Goal: Check status: Check status

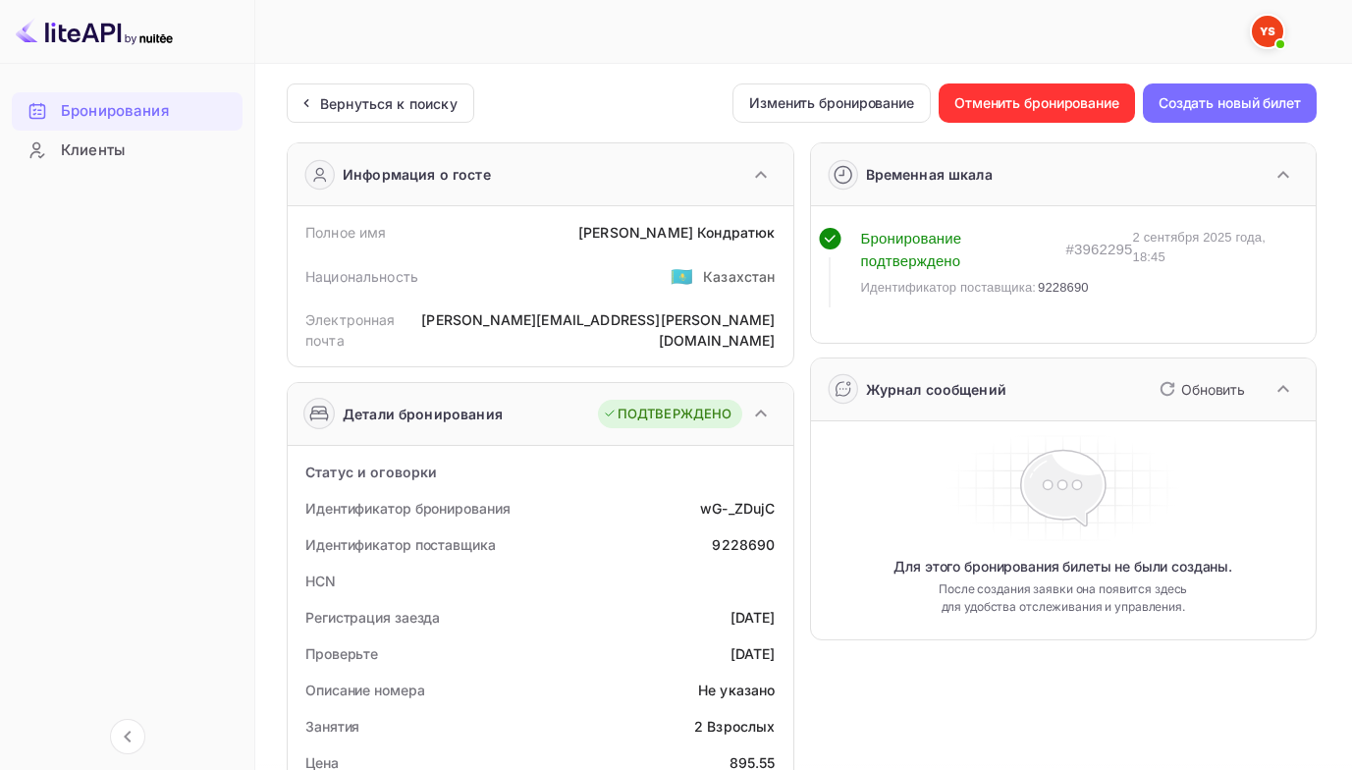
click at [82, 109] on ya-tr-span "Бронирования" at bounding box center [115, 111] width 108 height 23
click at [22, 27] on img at bounding box center [94, 31] width 157 height 31
click at [309, 93] on div "Вернуться к поиску" at bounding box center [377, 103] width 162 height 21
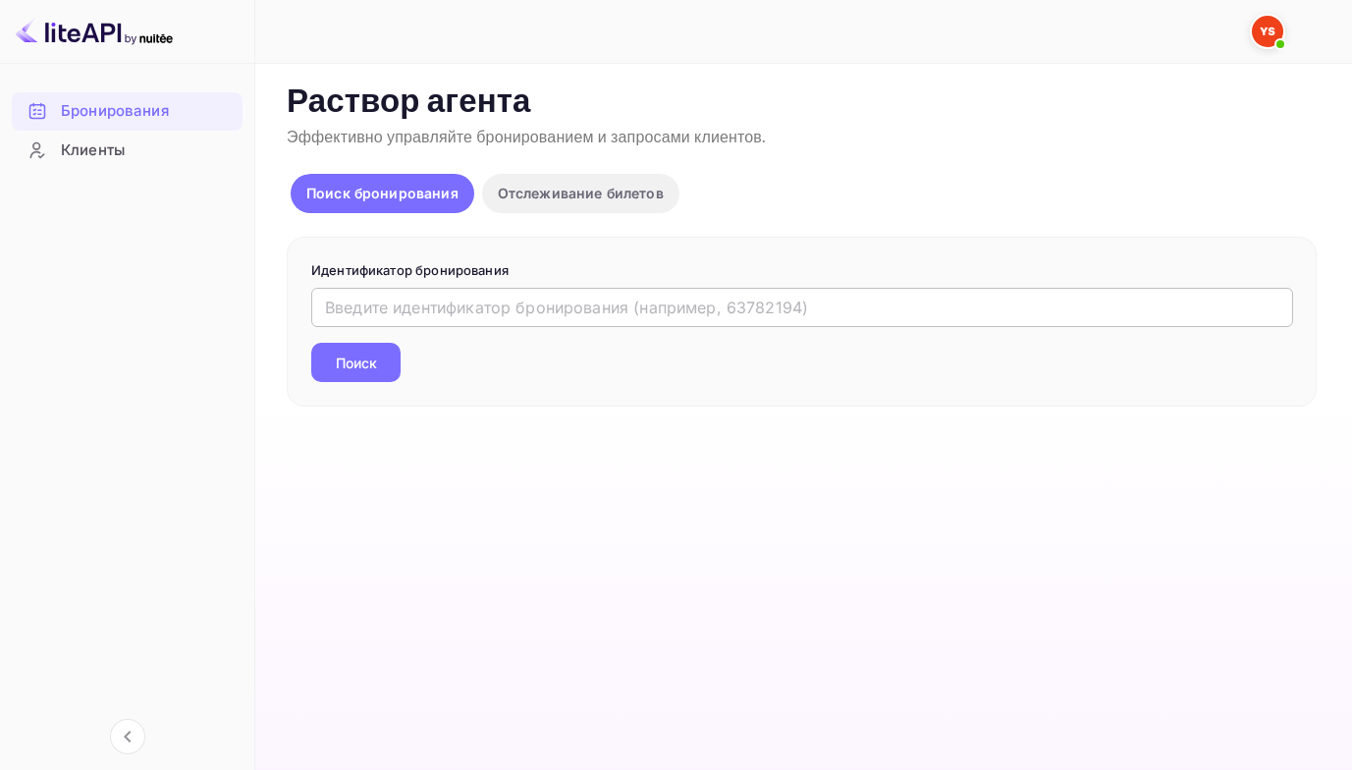
drag, startPoint x: 574, startPoint y: 306, endPoint x: 624, endPoint y: 279, distance: 57.1
click at [573, 304] on input "text" at bounding box center [802, 307] width 982 height 39
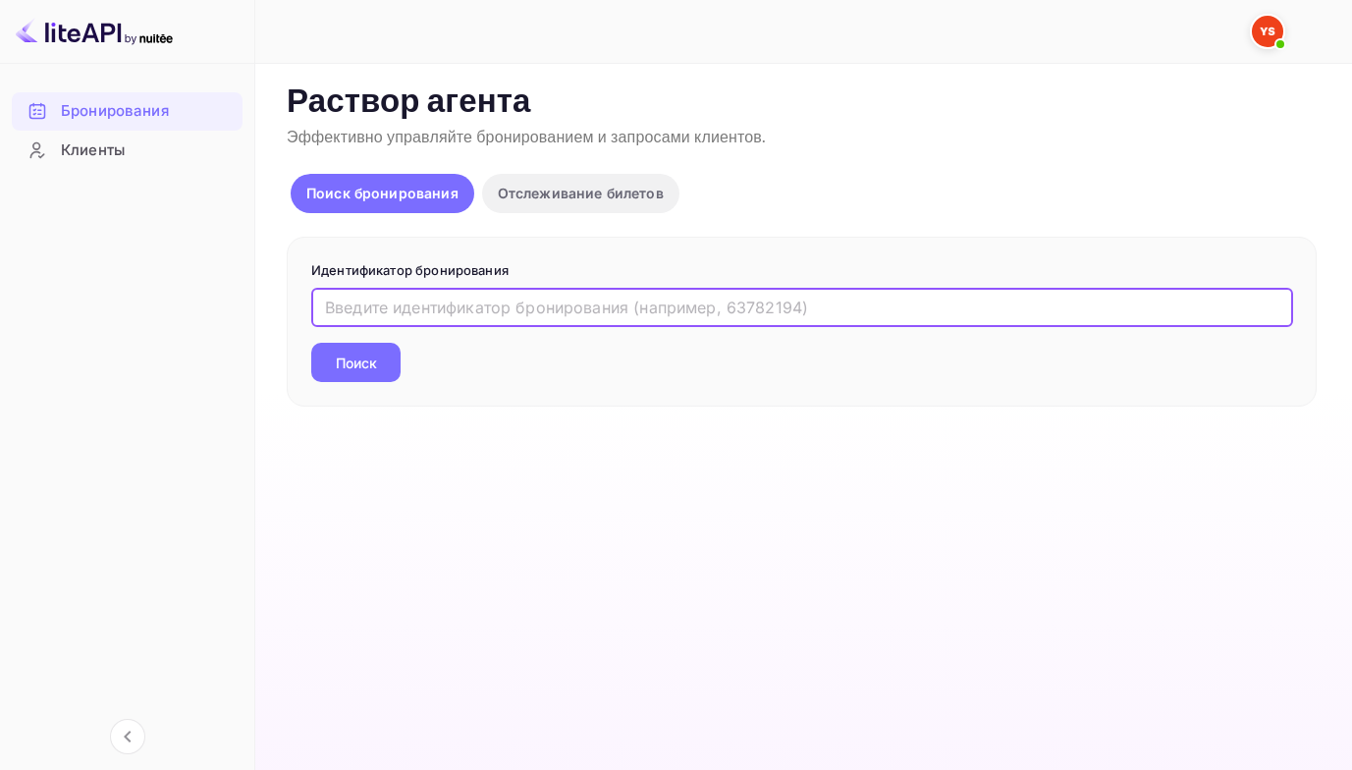
paste input "8683303"
type input "8683303"
click at [311, 343] on button "Поиск" at bounding box center [355, 362] width 89 height 39
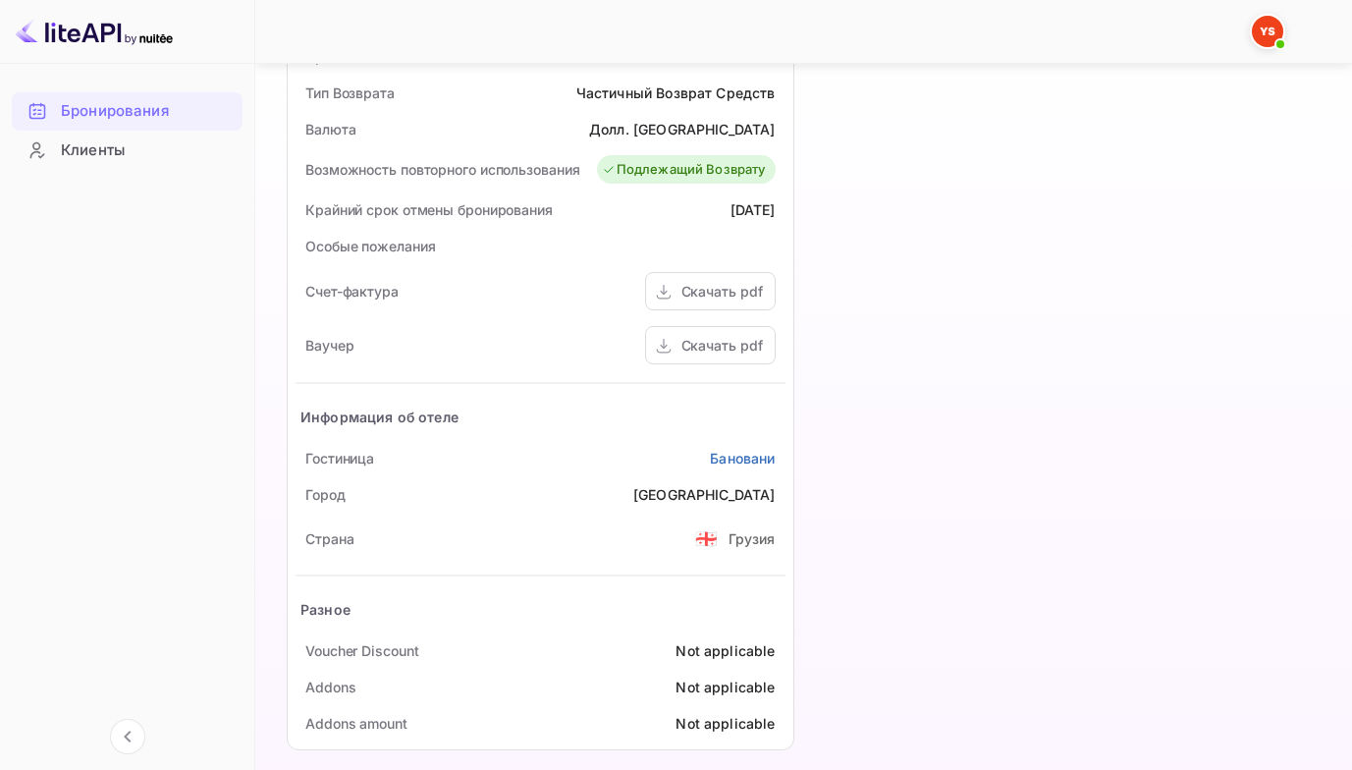
scroll to position [785, 0]
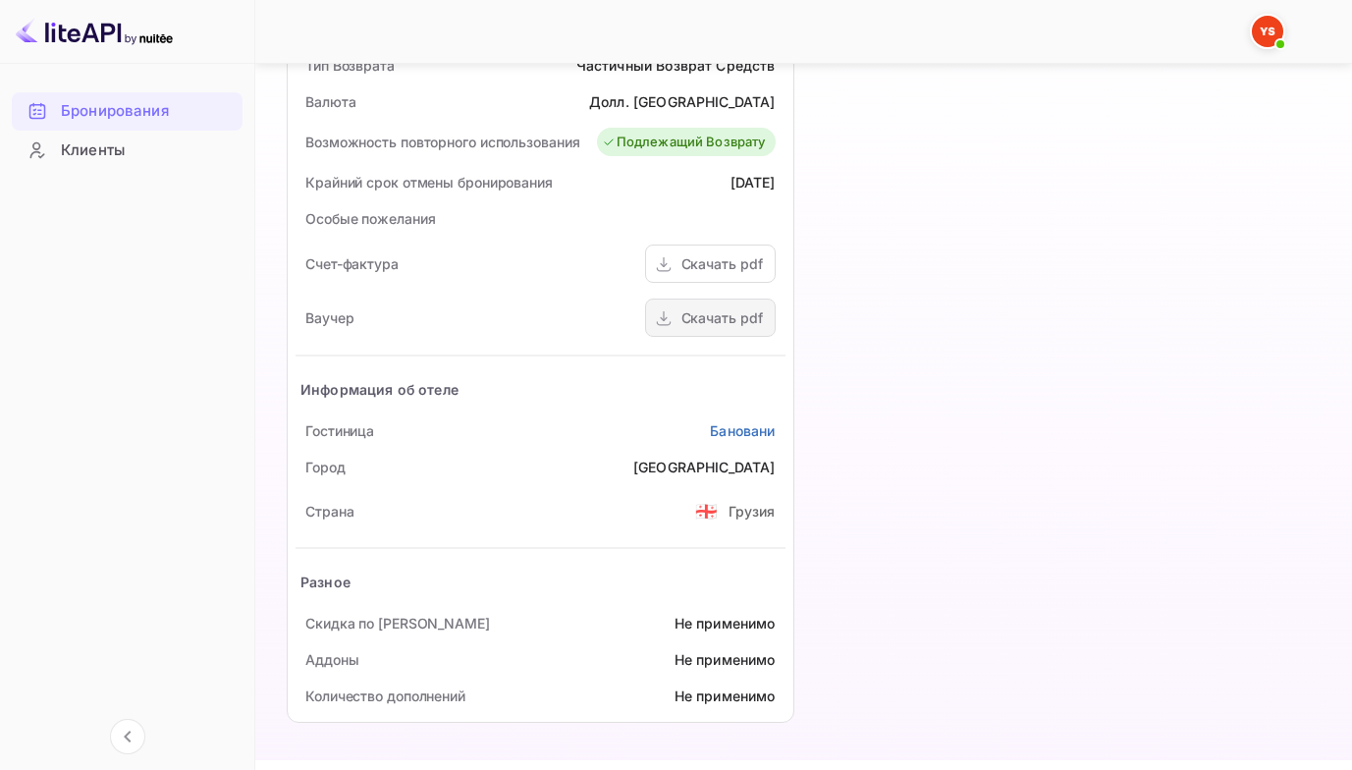
click at [670, 323] on icon at bounding box center [663, 323] width 15 height 4
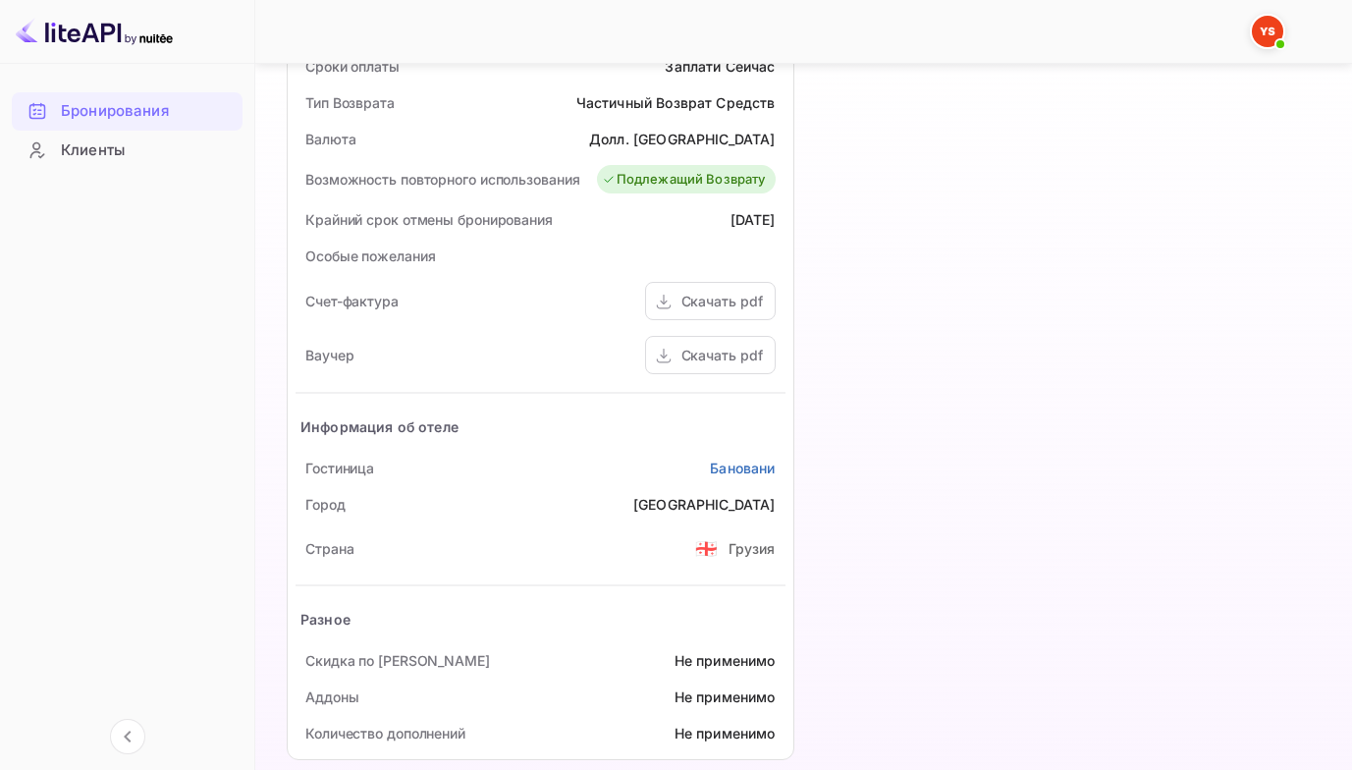
scroll to position [776, 0]
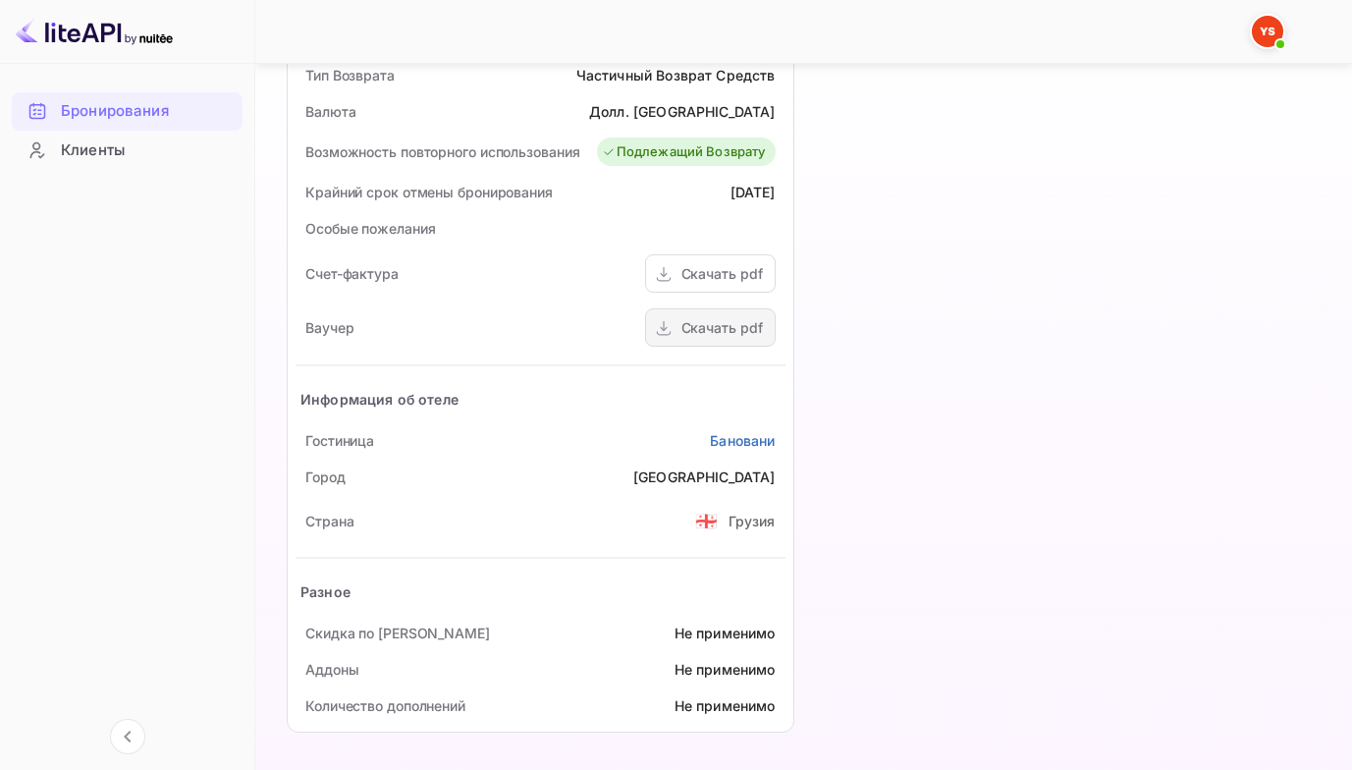
click at [698, 327] on div "Скачать pdf" at bounding box center [721, 327] width 81 height 21
